Goal: Task Accomplishment & Management: Manage account settings

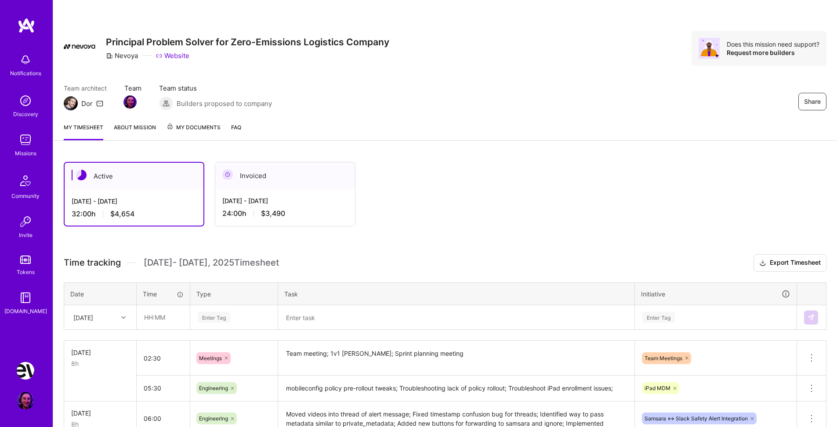
scroll to position [22, 0]
click at [309, 208] on div "[DATE] - [DATE] 24:00 h $3,490" at bounding box center [285, 207] width 140 height 36
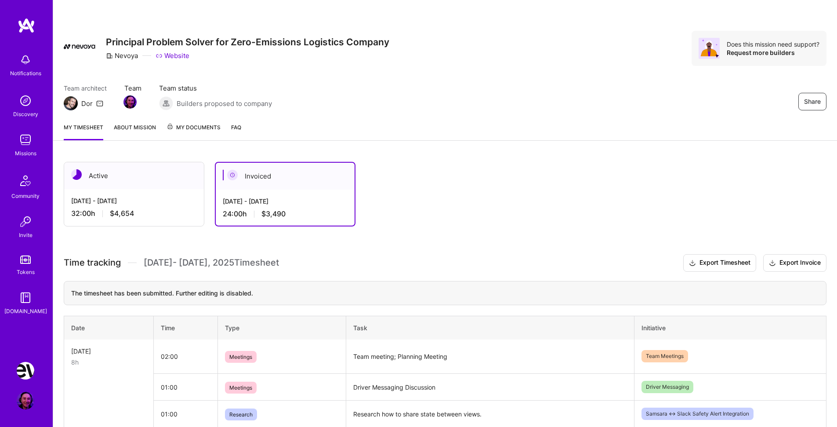
click at [188, 202] on div "[DATE] - [DATE]" at bounding box center [134, 200] width 126 height 9
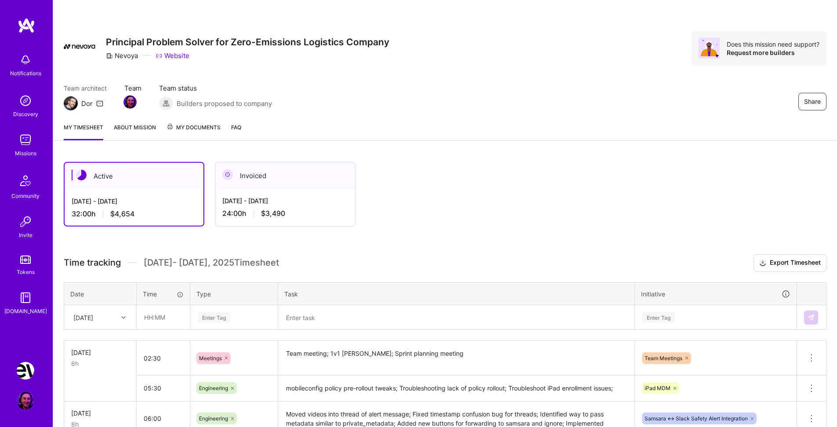
click at [236, 128] on link "FAQ" at bounding box center [236, 132] width 10 height 18
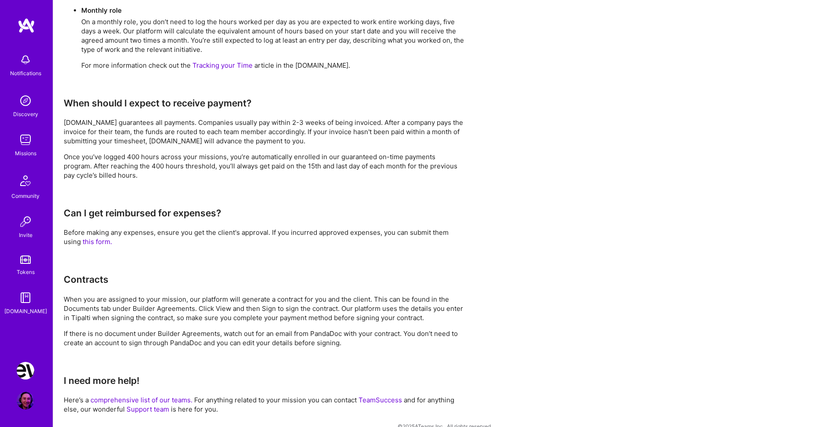
scroll to position [616, 0]
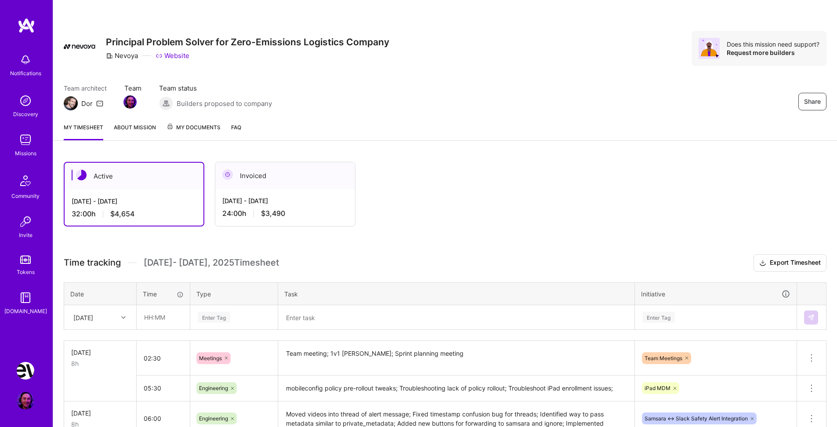
click at [192, 129] on span "My Documents" at bounding box center [194, 128] width 54 height 10
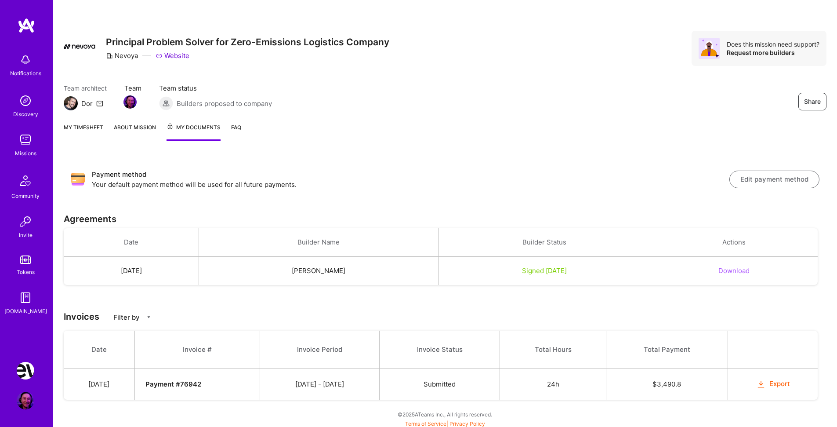
click at [750, 268] on button "Download" at bounding box center [734, 270] width 31 height 9
click at [17, 298] on img at bounding box center [26, 298] width 18 height 18
